Goal: Task Accomplishment & Management: Use online tool/utility

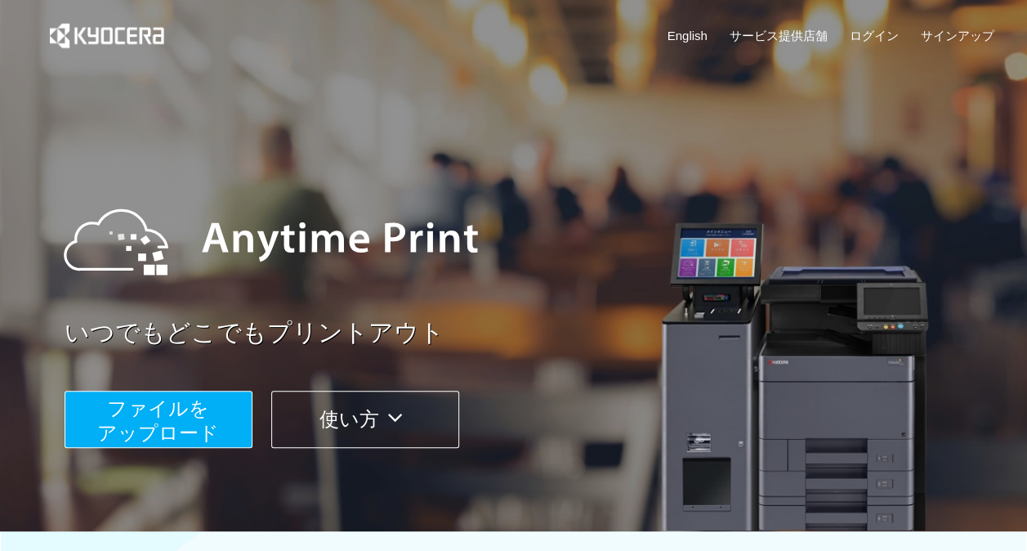
click at [193, 427] on span "ファイルを ​​アップロード" at bounding box center [158, 420] width 122 height 47
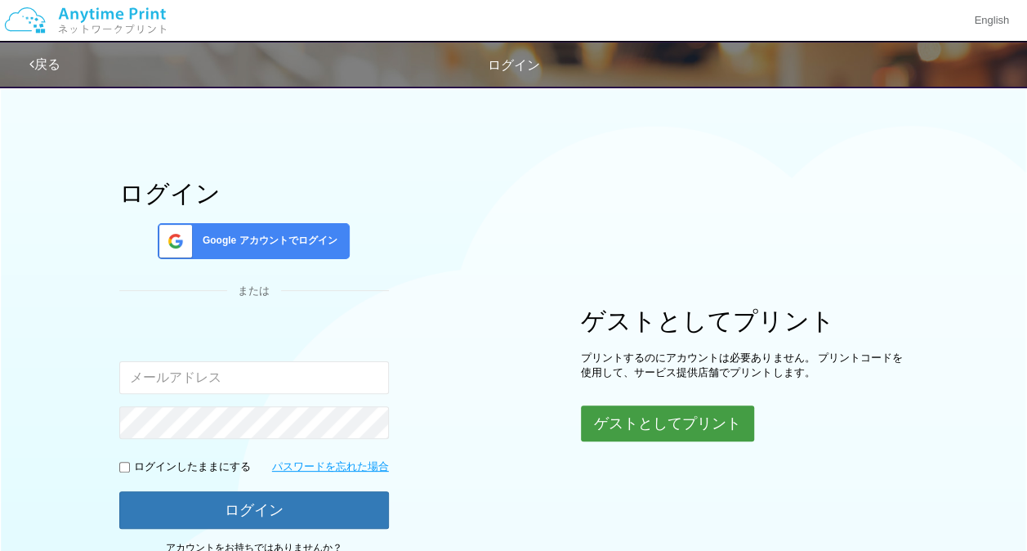
click at [667, 414] on button "ゲストとしてプリント" at bounding box center [667, 423] width 173 height 36
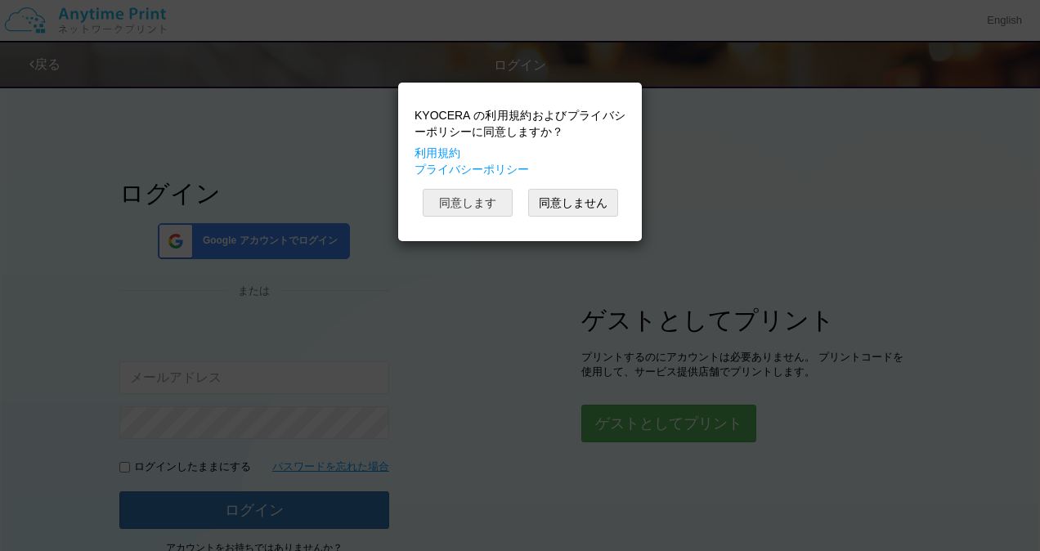
click at [456, 212] on button "同意します" at bounding box center [468, 203] width 90 height 28
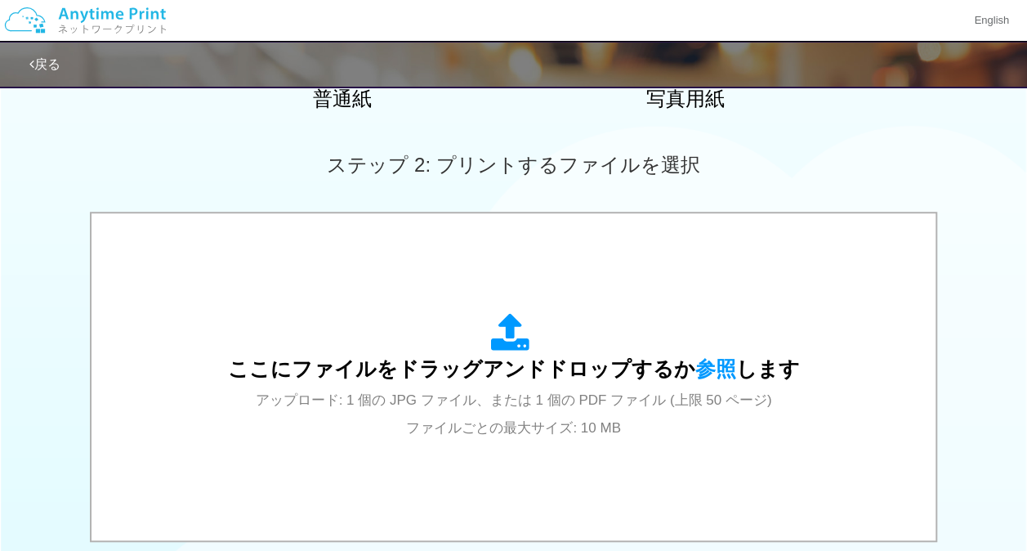
scroll to position [414, 0]
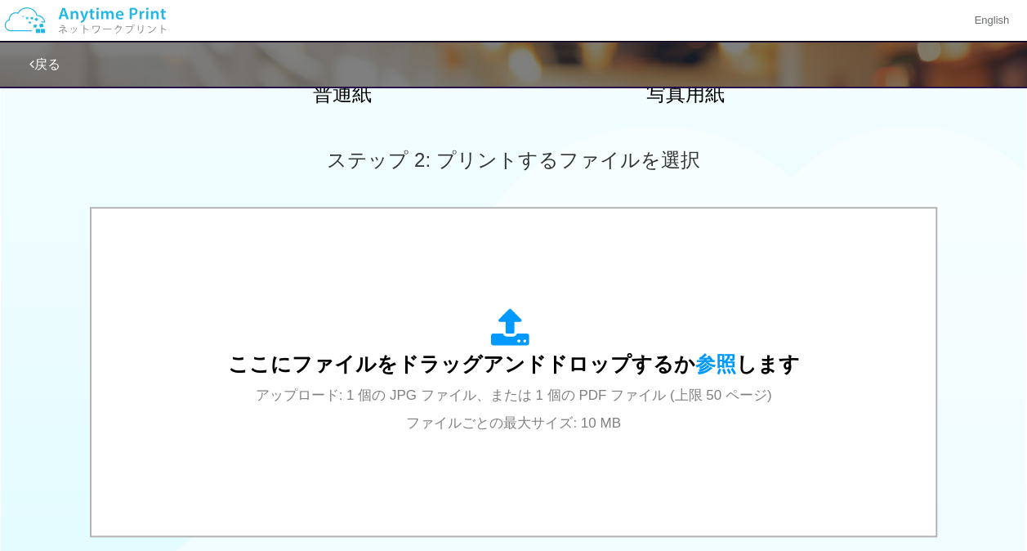
click at [504, 441] on div "ここにファイルをドラッグアンドドロップするか 参照 します アップロード: 1 個の JPG ファイル、または 1 個の PDF ファイル (上限 50 ペー…" at bounding box center [514, 372] width 812 height 294
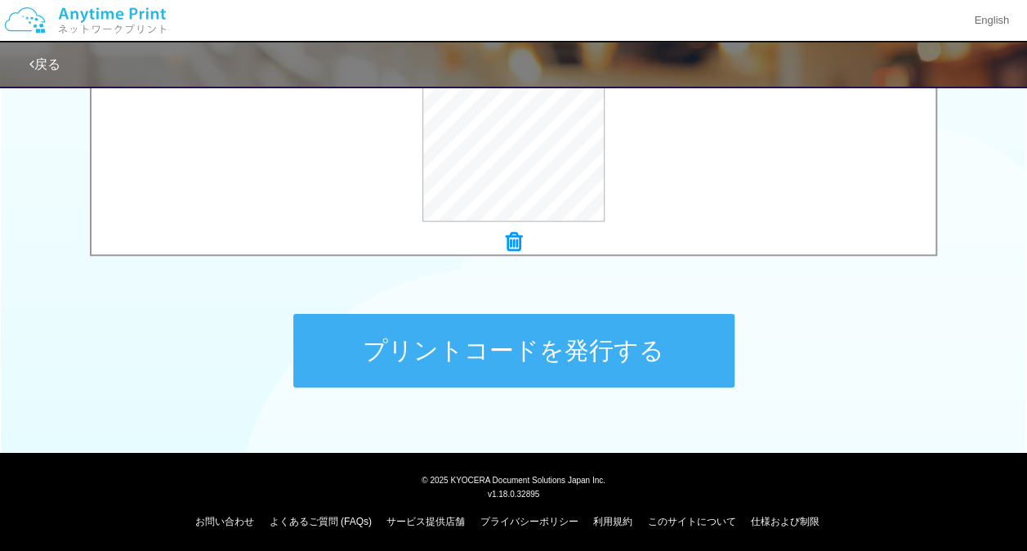
scroll to position [692, 0]
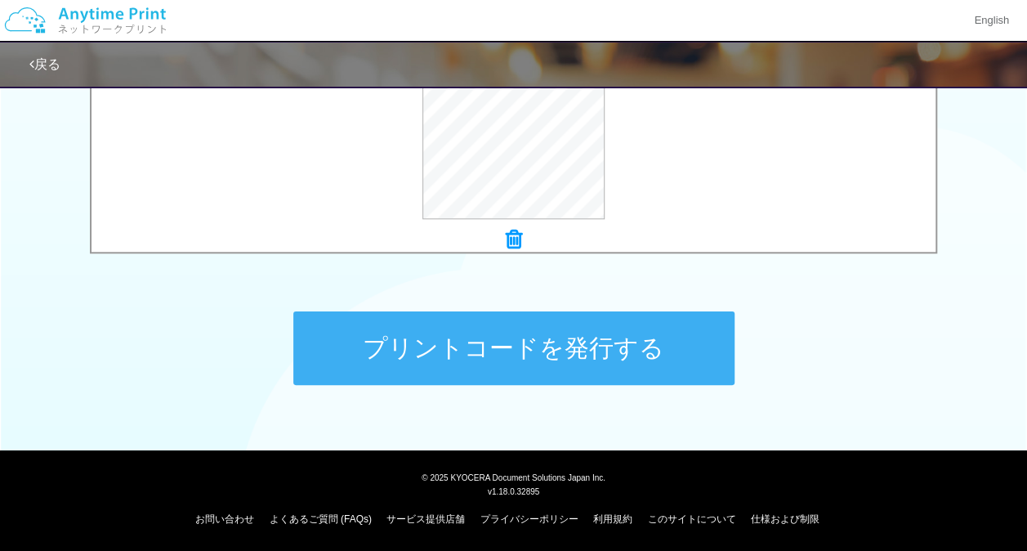
click at [487, 360] on button "プリントコードを発行する" at bounding box center [513, 348] width 441 height 74
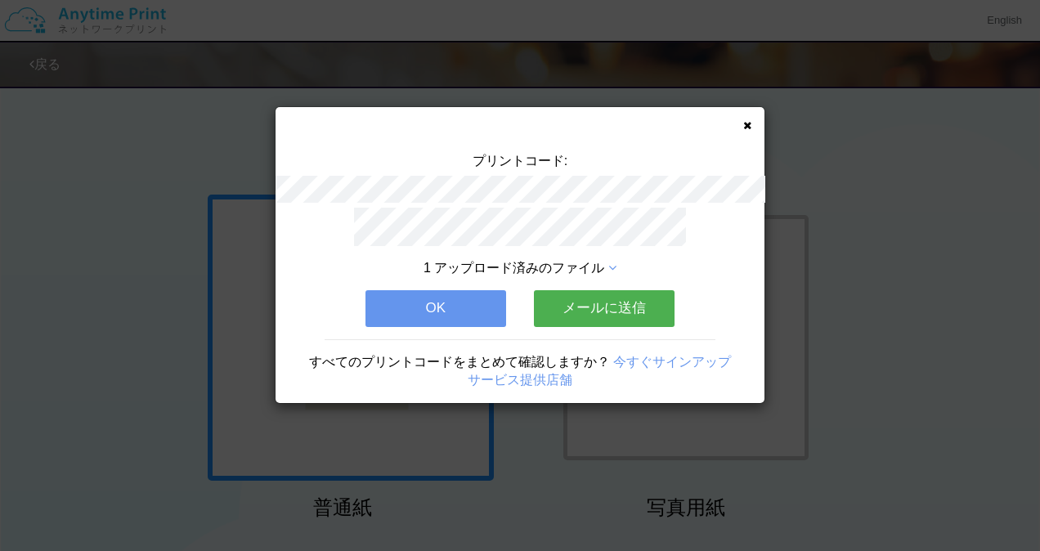
click at [440, 310] on button "OK" at bounding box center [435, 308] width 141 height 36
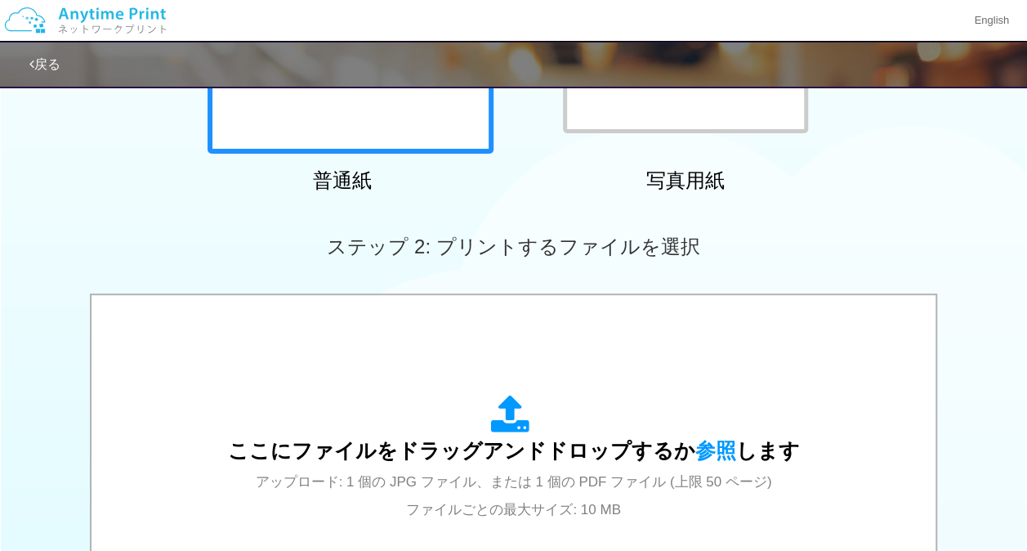
scroll to position [328, 0]
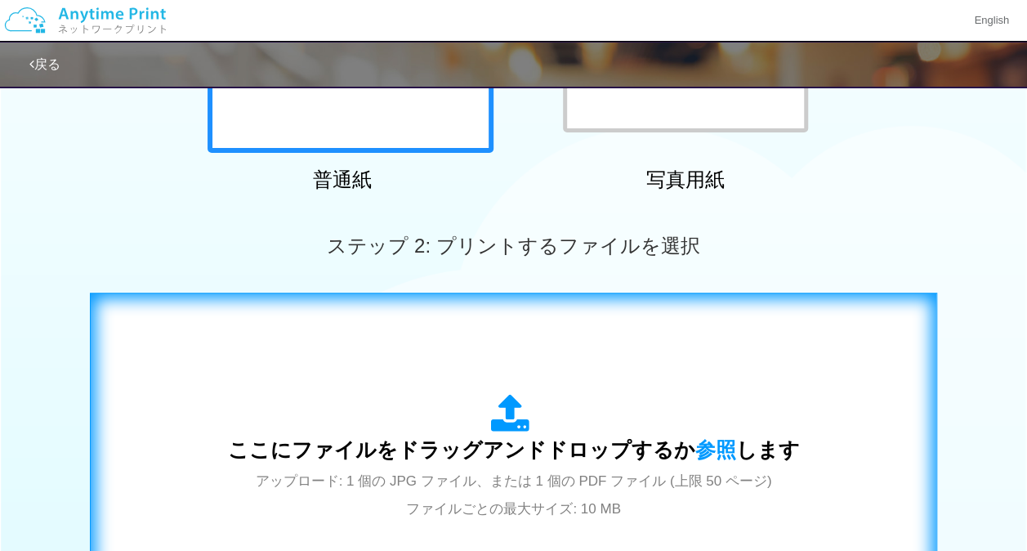
click at [445, 404] on div "ここにファイルをドラッグアンドドロップするか 参照 します アップロード: 1 個の JPG ファイル、または 1 個の PDF ファイル (上限 50 ペー…" at bounding box center [514, 458] width 572 height 128
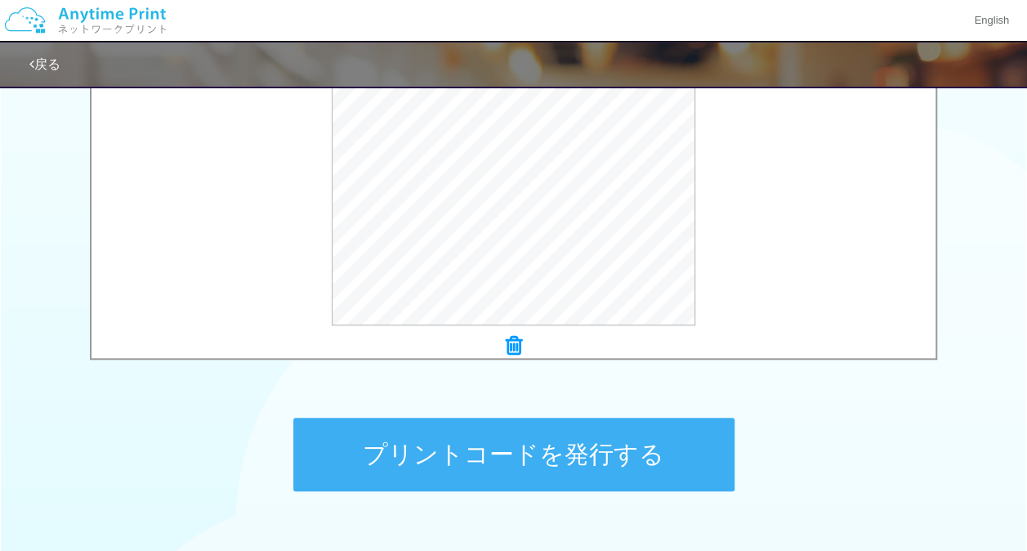
scroll to position [591, 0]
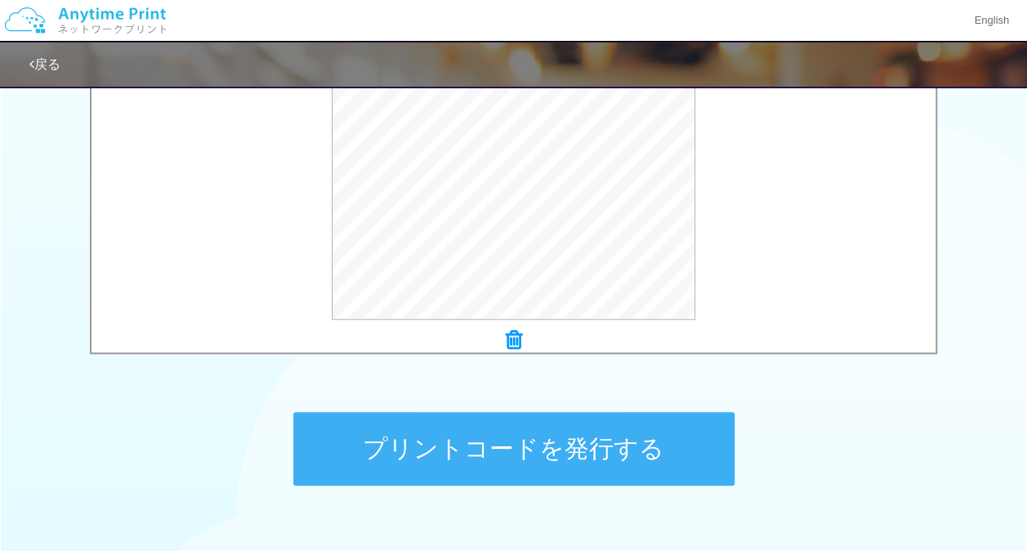
click at [548, 458] on button "プリントコードを発行する" at bounding box center [513, 449] width 441 height 74
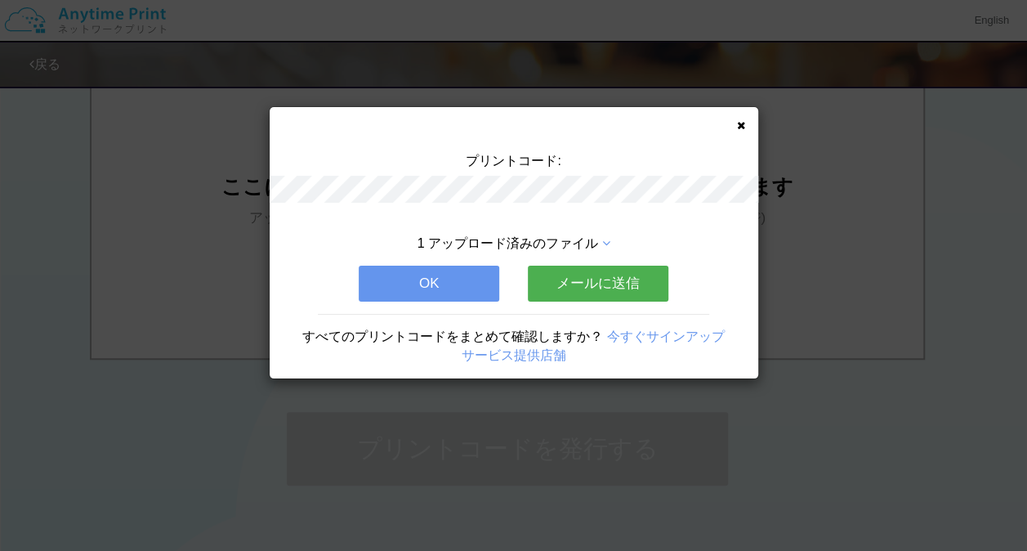
scroll to position [0, 0]
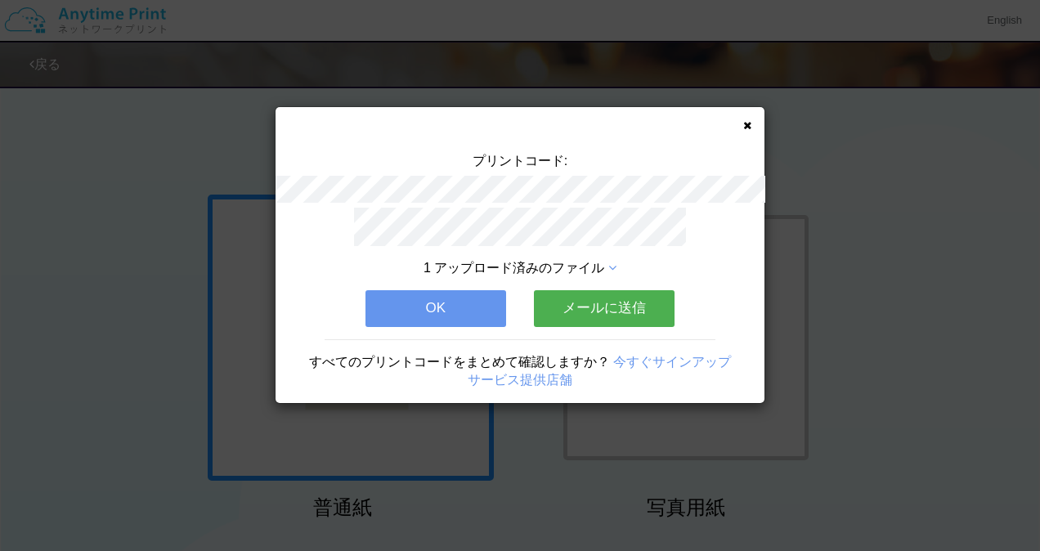
click at [450, 304] on button "OK" at bounding box center [435, 308] width 141 height 36
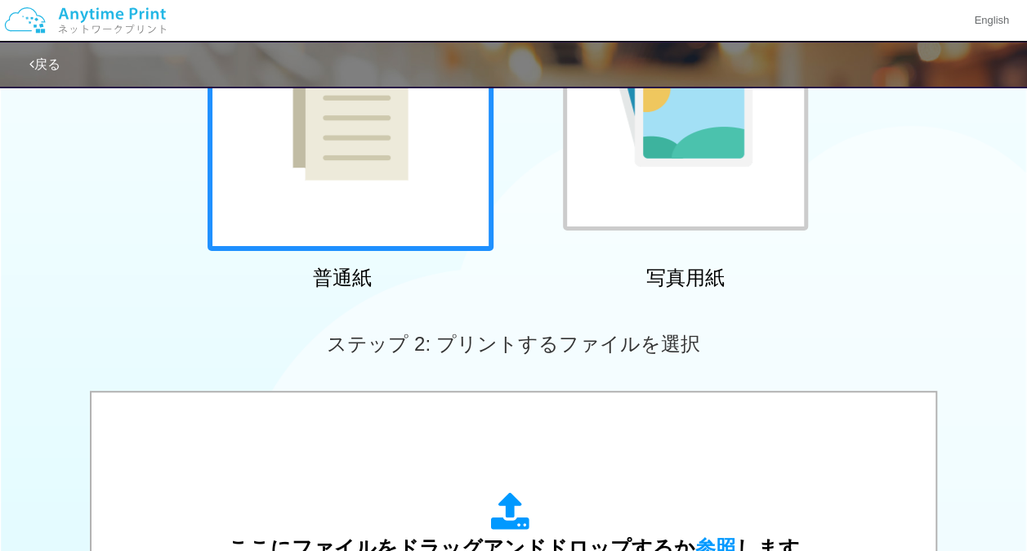
scroll to position [231, 0]
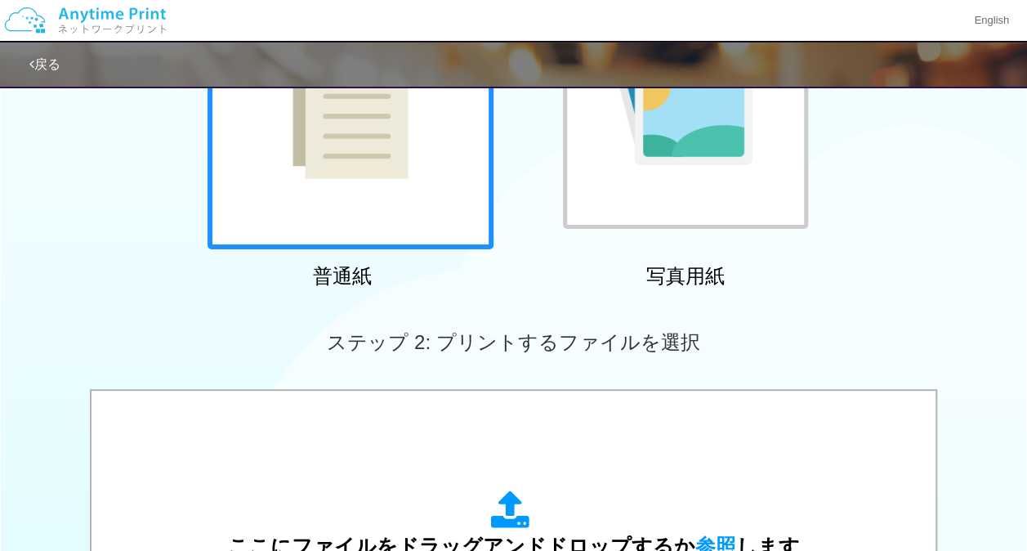
click at [598, 428] on div "ここにファイルをドラッグアンドドロップするか 参照 します アップロード: 1 個の JPG ファイル、または 1 個の PDF ファイル (上限 50 ペー…" at bounding box center [514, 554] width 812 height 294
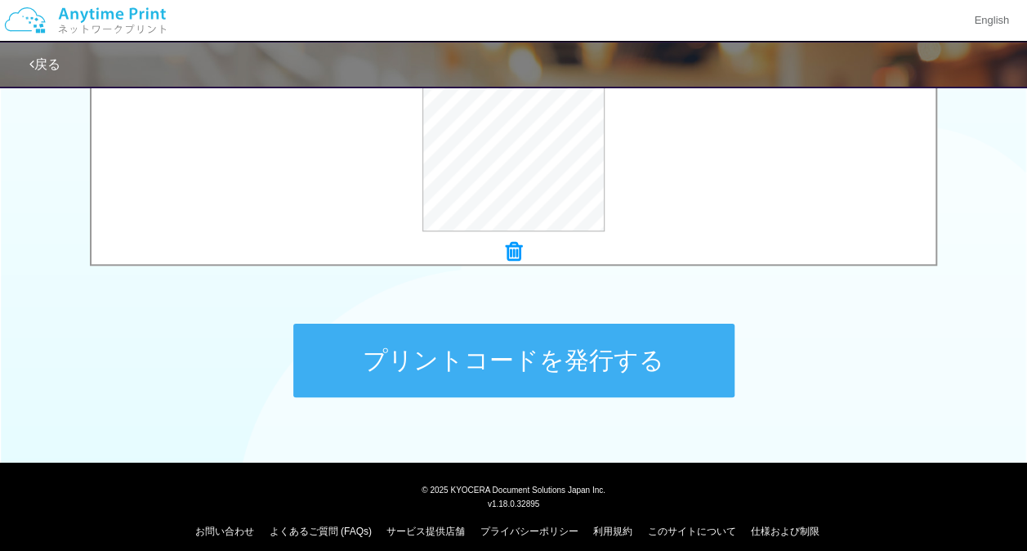
scroll to position [682, 0]
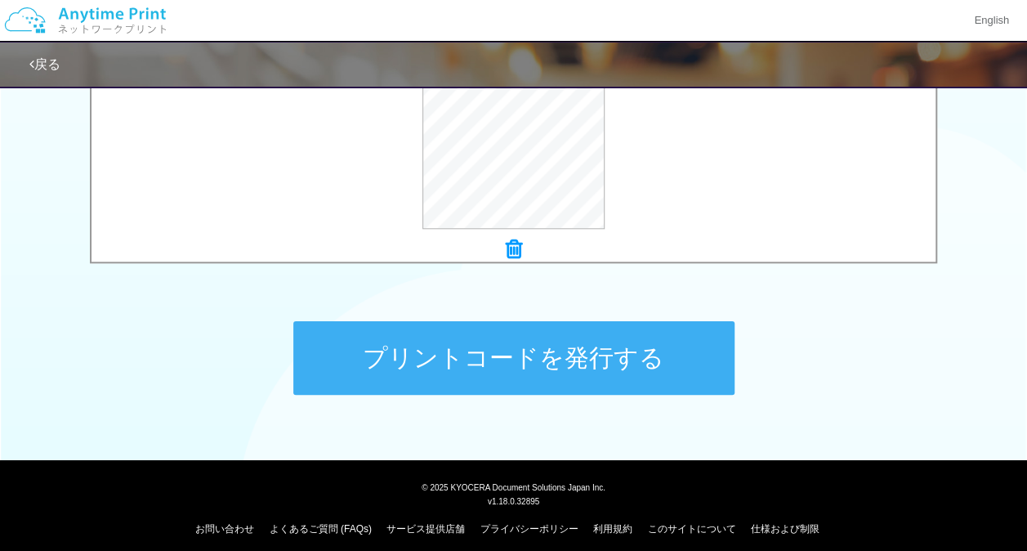
click at [607, 375] on button "プリントコードを発行する" at bounding box center [513, 358] width 441 height 74
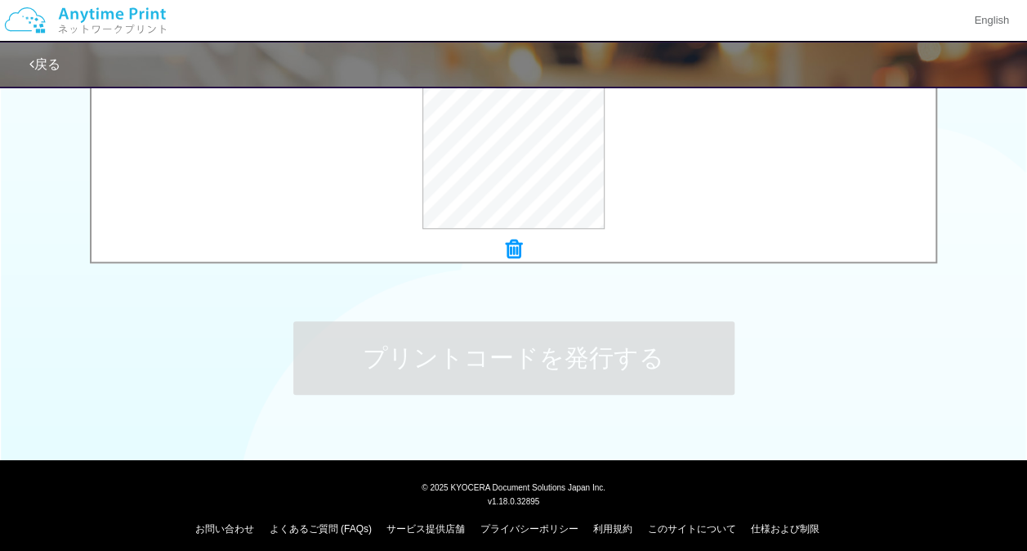
scroll to position [0, 0]
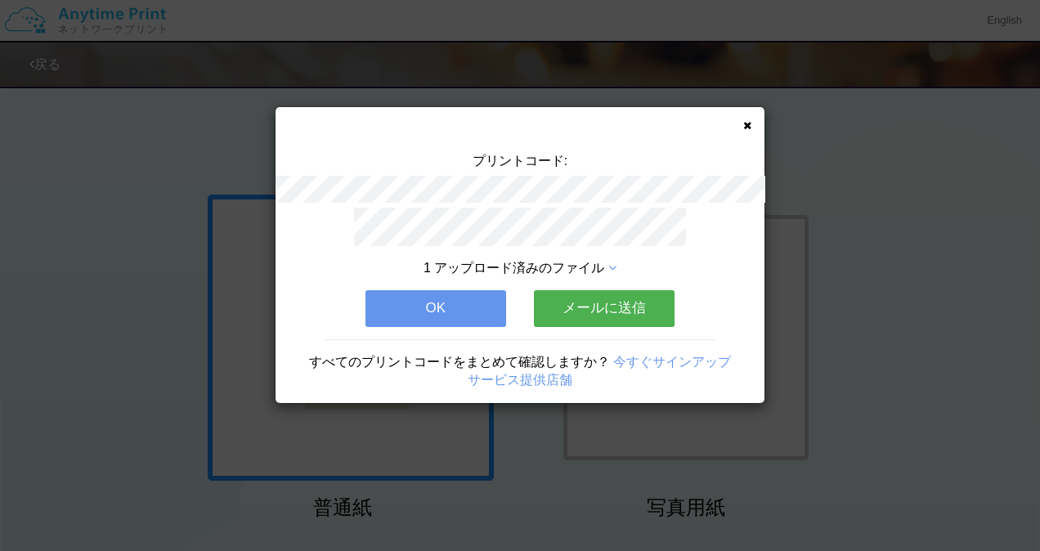
click at [469, 311] on button "OK" at bounding box center [435, 308] width 141 height 36
